Goal: Task Accomplishment & Management: Manage account settings

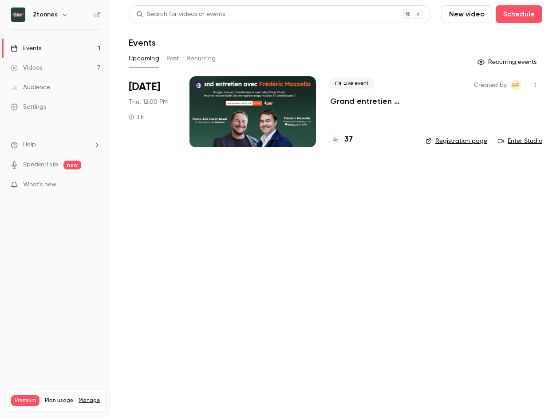
click at [34, 108] on div "Settings" at bounding box center [28, 106] width 35 height 9
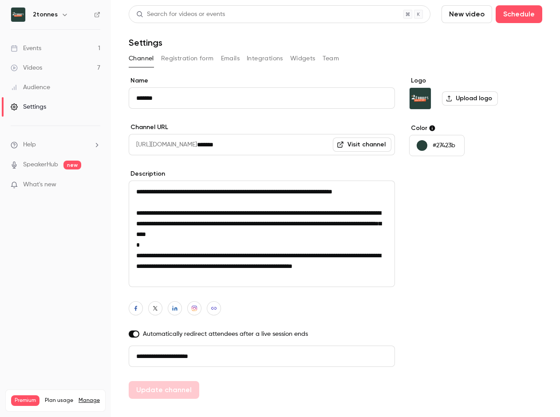
click at [321, 62] on div "Channel Registration form Emails Integrations Widgets Team" at bounding box center [335, 58] width 413 height 14
click at [322, 60] on button "Team" at bounding box center [330, 58] width 17 height 14
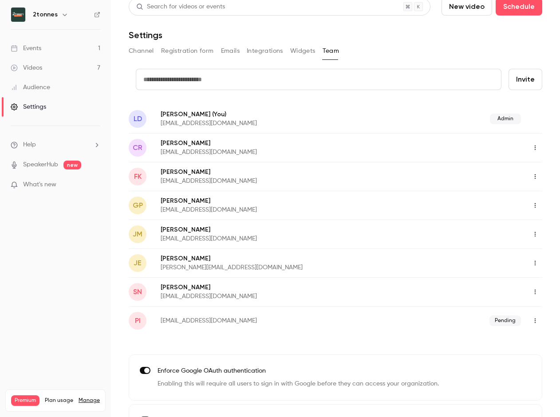
scroll to position [4, 0]
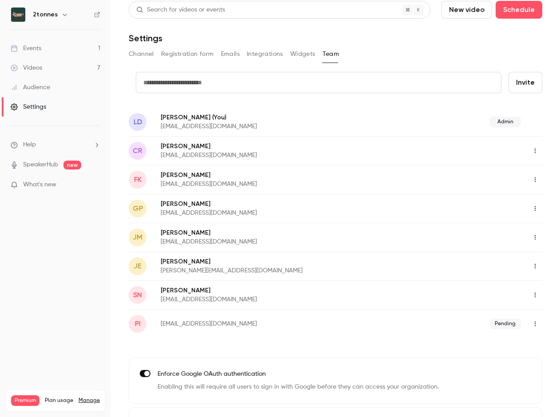
click at [196, 83] on input "text" at bounding box center [318, 82] width 365 height 21
type input "**********"
click at [508, 72] on button "Invite" at bounding box center [525, 82] width 34 height 21
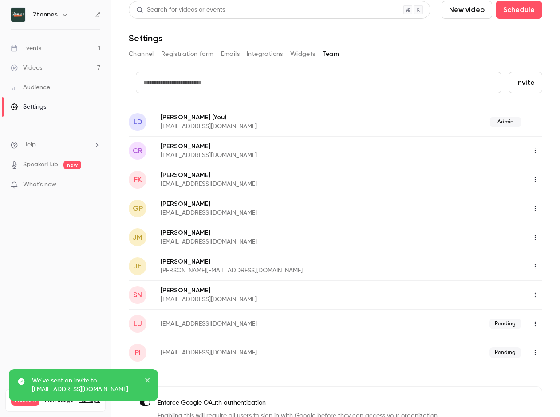
click at [534, 325] on icon "button" at bounding box center [534, 323] width 1 height 5
click at [527, 152] on div at bounding box center [280, 208] width 560 height 417
click at [531, 150] on icon "button" at bounding box center [534, 151] width 7 height 6
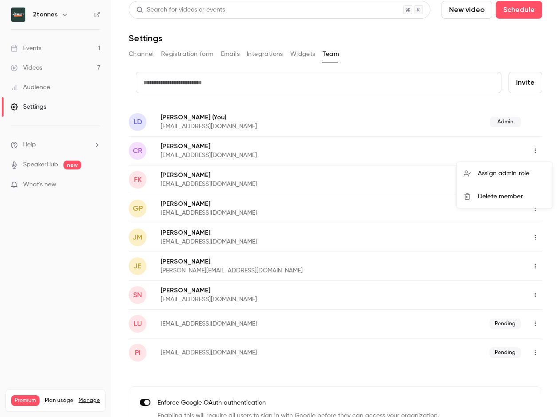
click at [527, 150] on div at bounding box center [280, 208] width 560 height 417
click at [531, 263] on icon "button" at bounding box center [534, 266] width 7 height 6
click at [502, 288] on div "Assign admin role" at bounding box center [511, 288] width 67 height 9
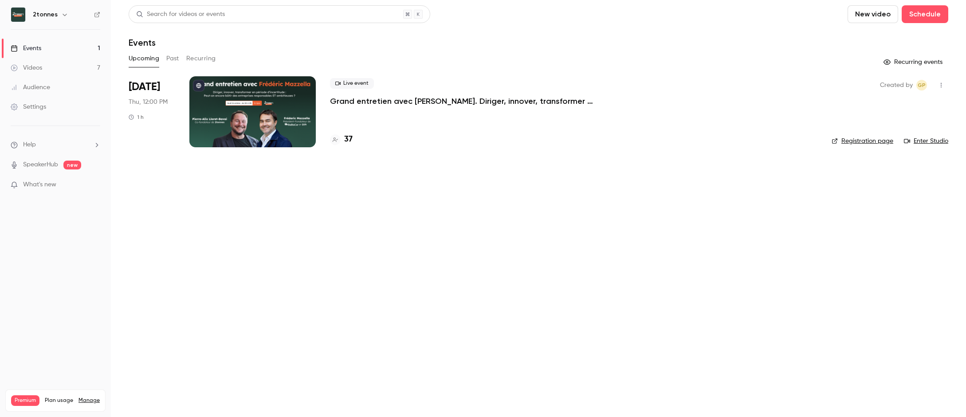
click at [93, 10] on div "2tonnes" at bounding box center [56, 14] width 90 height 15
click at [96, 15] on icon at bounding box center [97, 15] width 6 height 6
click at [417, 302] on main "Search for videos or events New video Schedule Events Upcoming Past Recurring R…" at bounding box center [538, 208] width 855 height 417
